Goal: Check status

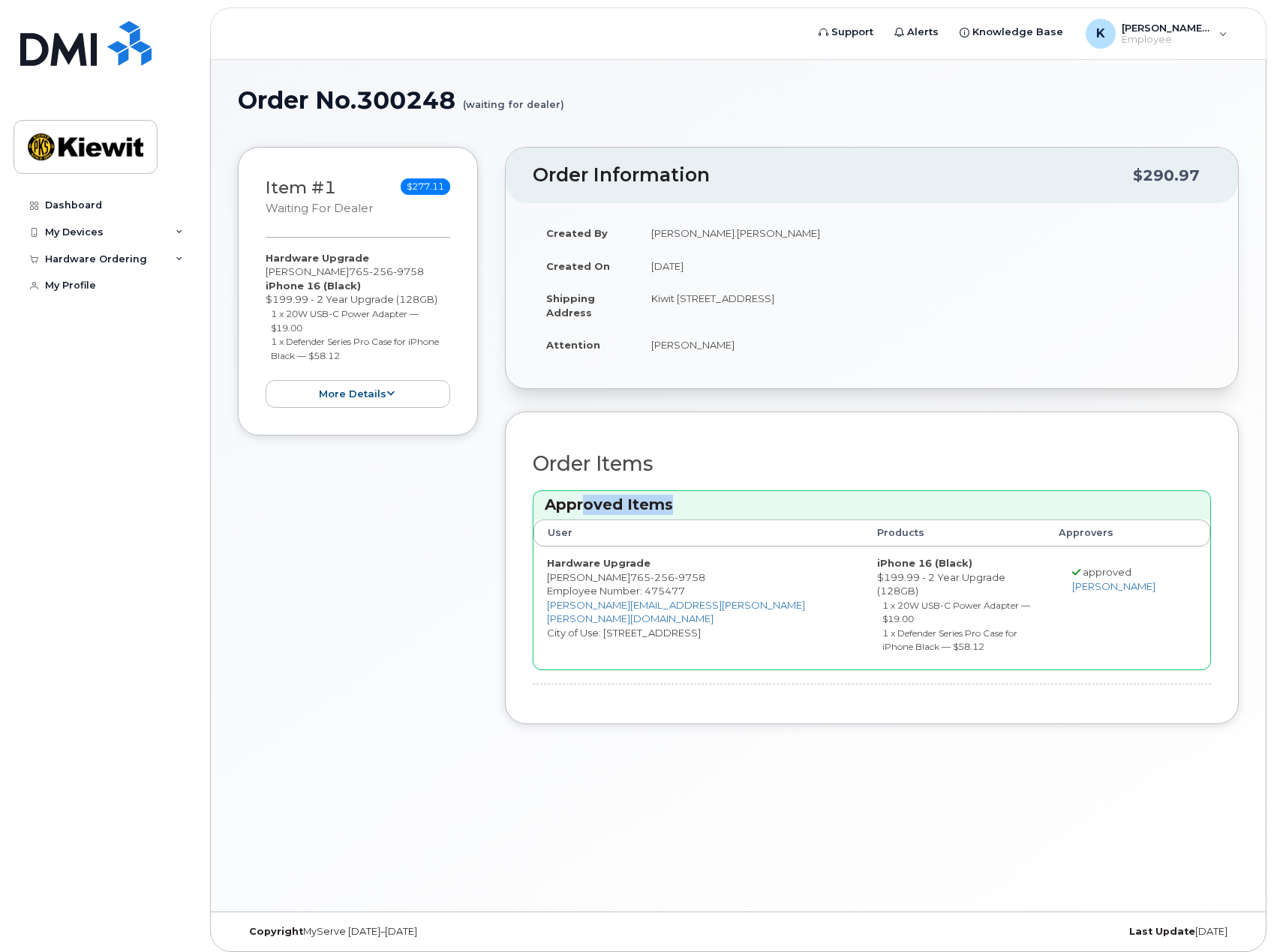
drag, startPoint x: 617, startPoint y: 502, endPoint x: 737, endPoint y: 508, distance: 120.1
click at [734, 508] on h3 "Approved Items" at bounding box center [872, 504] width 654 height 20
click at [744, 509] on h3 "Approved Items" at bounding box center [872, 504] width 654 height 20
click at [99, 258] on div "Hardware Ordering" at bounding box center [96, 259] width 102 height 12
click at [93, 293] on link "My Orders" at bounding box center [117, 287] width 155 height 28
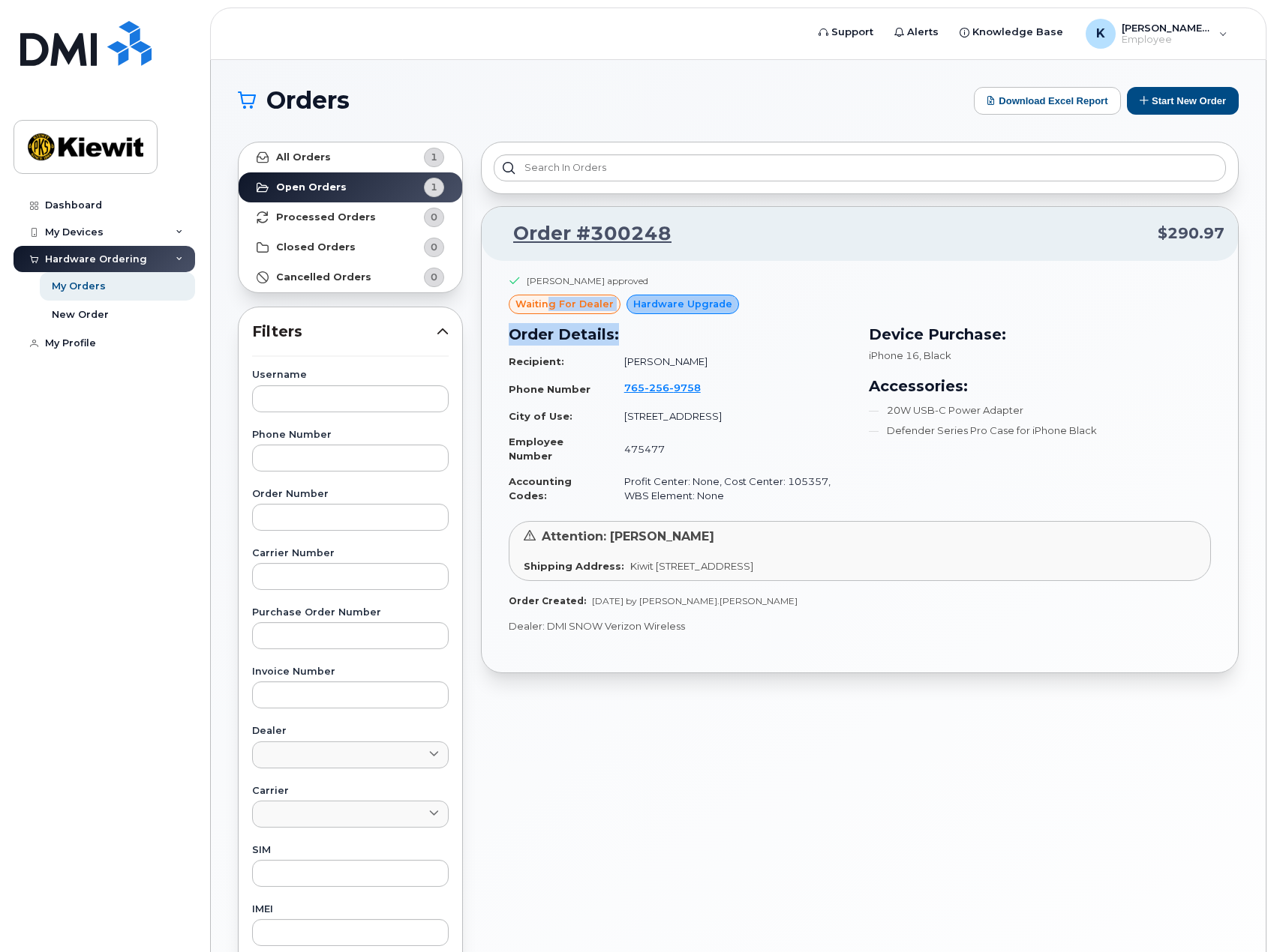
drag, startPoint x: 550, startPoint y: 300, endPoint x: 827, endPoint y: 325, distance: 278.1
click at [827, 325] on div "[PERSON_NAME] approved waiting for dealer Hardware Upgrade Order Details: Recip…" at bounding box center [860, 396] width 702 height 243
click at [753, 560] on span "Kiwit [STREET_ADDRESS]" at bounding box center [691, 567] width 123 height 12
